Goal: Task Accomplishment & Management: Manage account settings

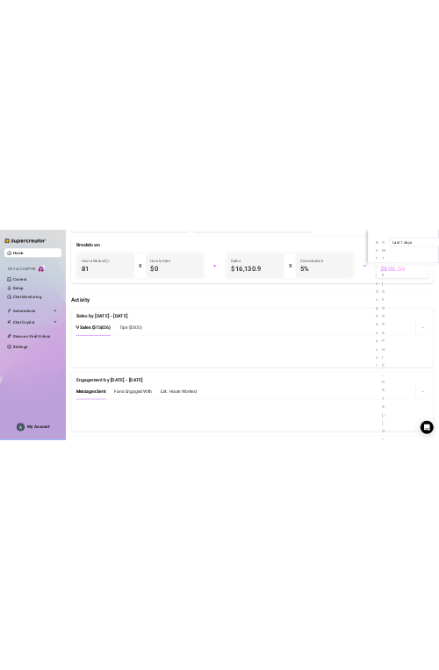
scroll to position [1775, 0]
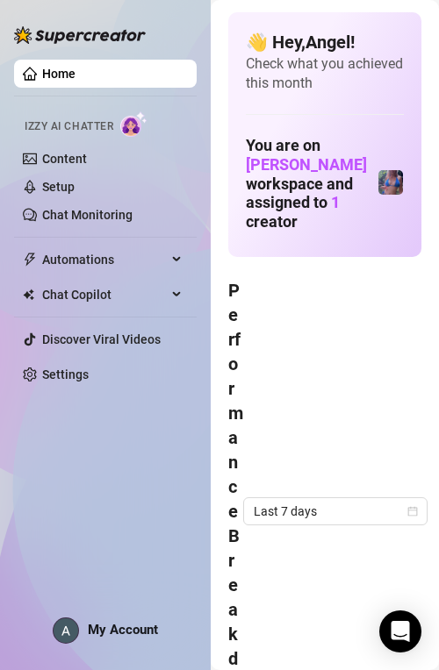
scroll to position [351, 0]
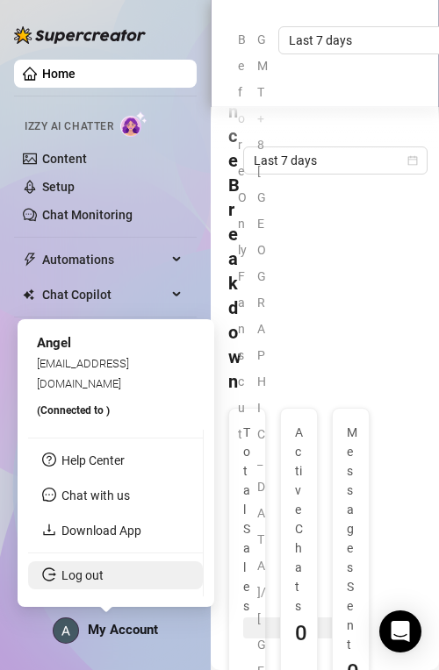
click at [101, 569] on link "Log out" at bounding box center [82, 576] width 42 height 14
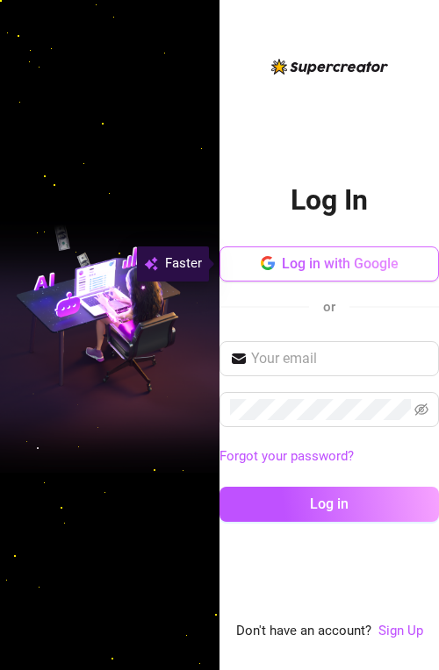
click at [322, 279] on button "Log in with Google" at bounding box center [328, 264] width 219 height 35
